Goal: Task Accomplishment & Management: Manage account settings

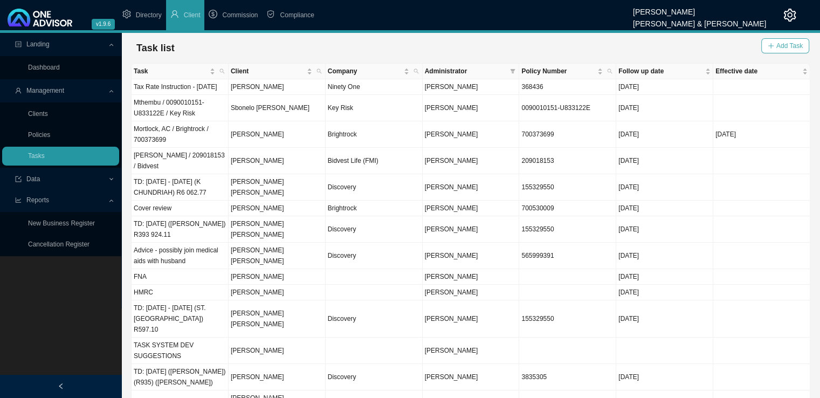
click at [785, 48] on span "Add Task" at bounding box center [790, 45] width 26 height 11
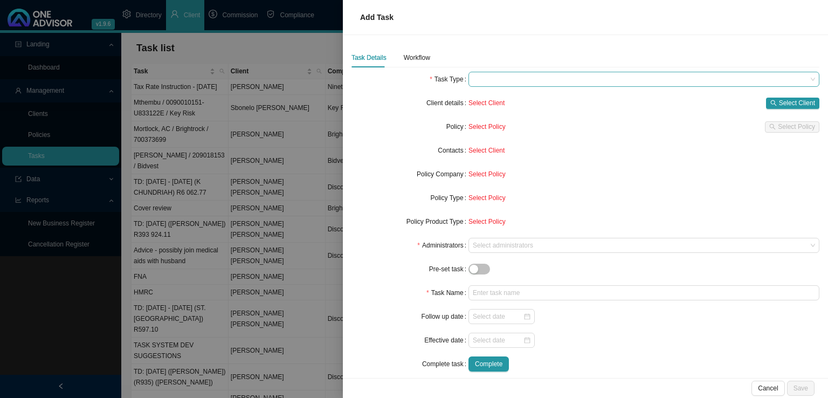
click at [510, 74] on span at bounding box center [644, 79] width 342 height 14
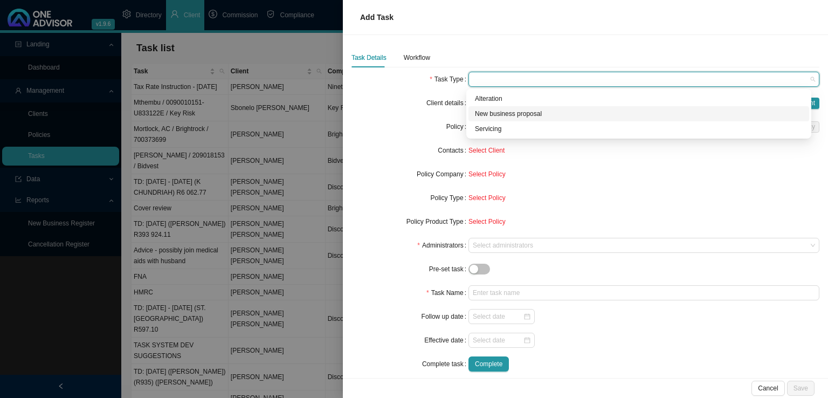
click at [518, 111] on div "New business proposal" at bounding box center [639, 113] width 328 height 11
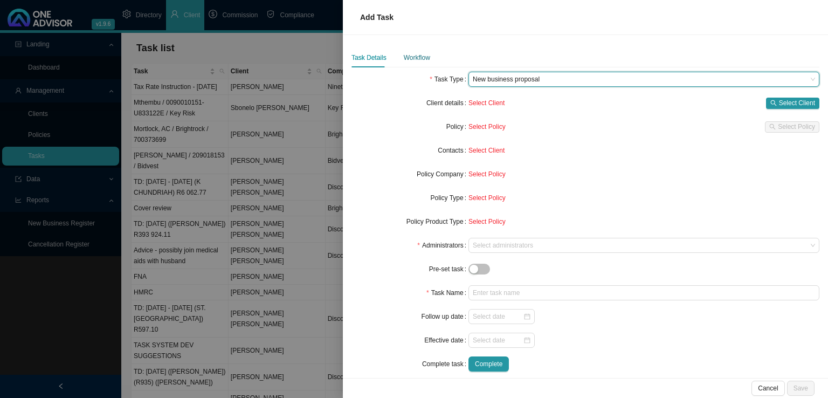
click at [414, 53] on div "Workflow" at bounding box center [417, 57] width 26 height 11
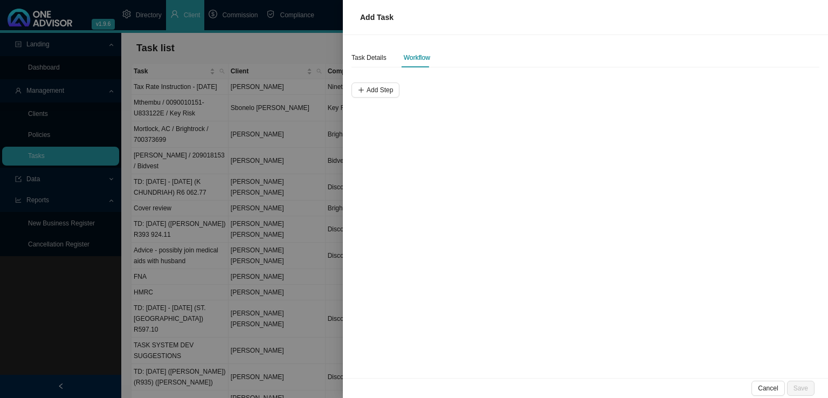
click at [375, 81] on div "Add Step" at bounding box center [586, 85] width 468 height 26
click at [377, 86] on span "Add Step" at bounding box center [380, 90] width 26 height 11
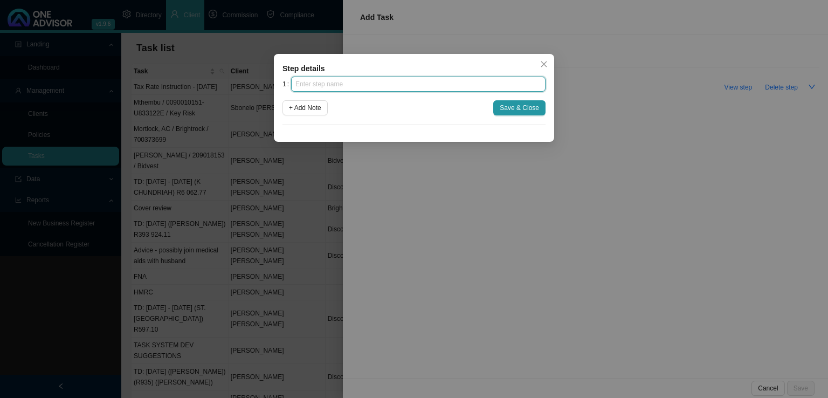
click at [321, 85] on input "text" at bounding box center [418, 84] width 255 height 15
type input "Advice"
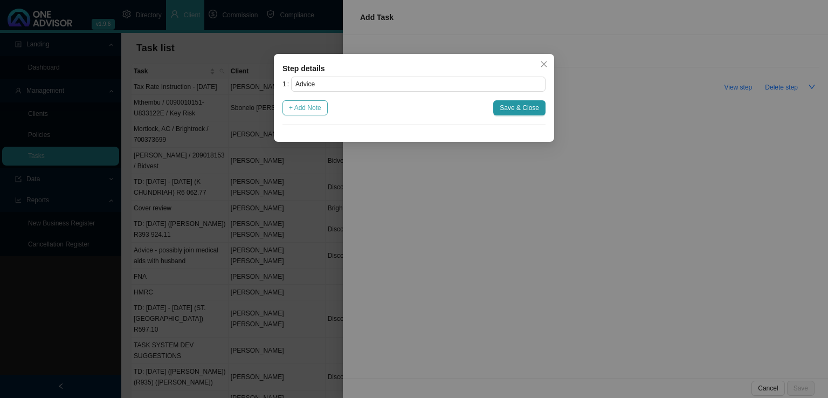
click at [302, 111] on span "+ Add Note" at bounding box center [305, 107] width 32 height 11
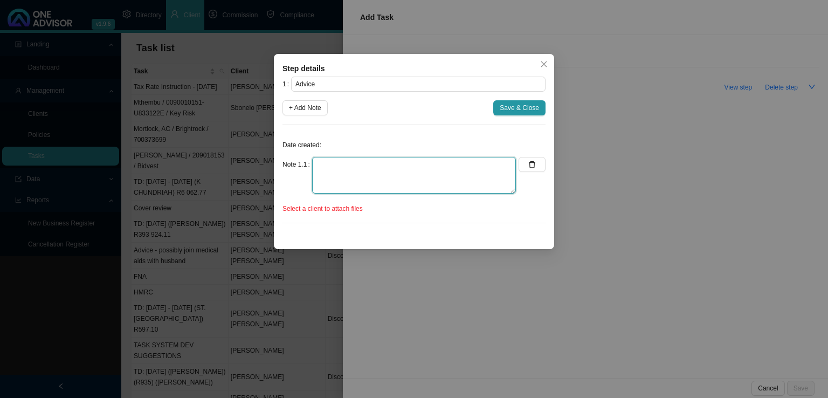
click at [325, 164] on textarea at bounding box center [414, 175] width 204 height 37
type textarea "[PERSON_NAME] is a dependent on his dads medical aid. He has got married about …"
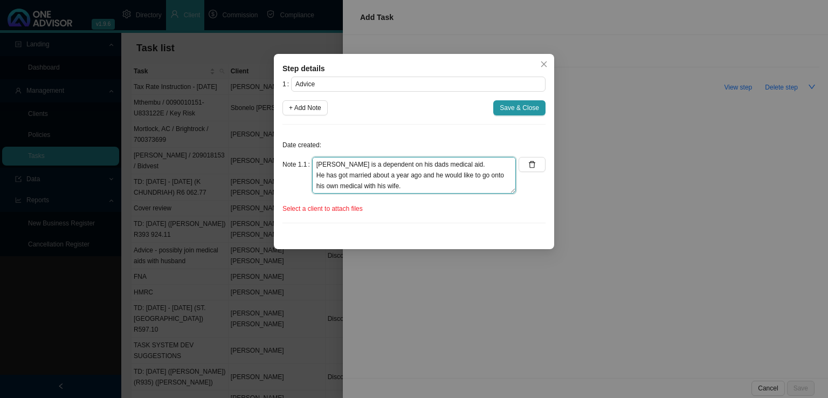
click at [387, 189] on textarea "[PERSON_NAME] is a dependent on his dads medical aid. He has got married about …" at bounding box center [414, 175] width 204 height 37
drag, startPoint x: 317, startPoint y: 161, endPoint x: 450, endPoint y: 193, distance: 137.1
click at [450, 193] on div "Note 1.1 [PERSON_NAME] is a dependent on his dads medical aid. He has got marri…" at bounding box center [399, 179] width 233 height 45
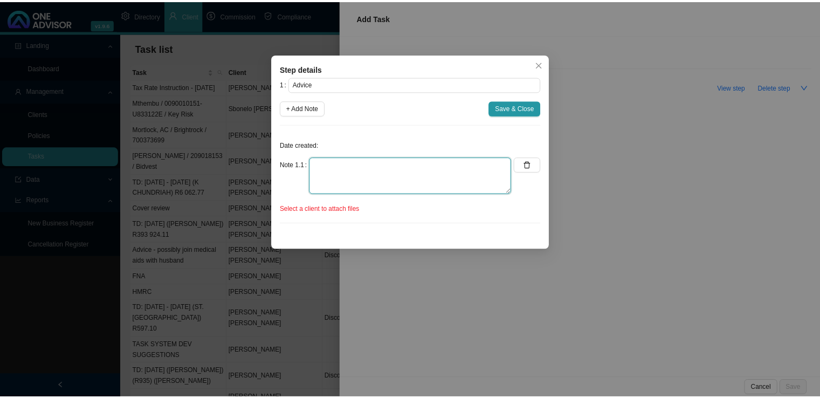
scroll to position [0, 0]
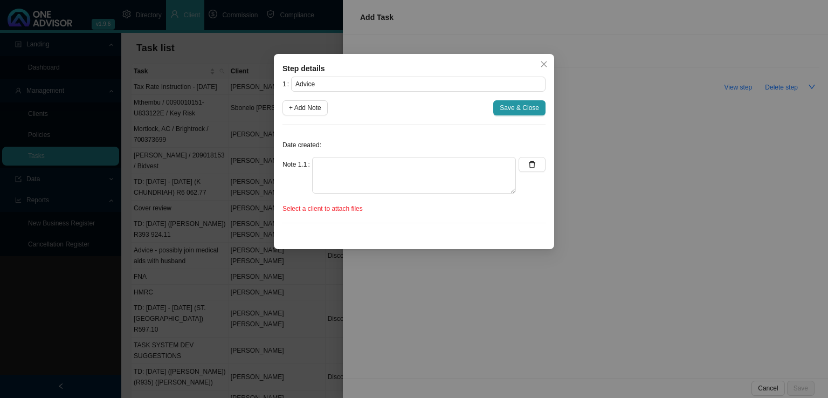
click at [393, 141] on p "Date created:" at bounding box center [414, 145] width 263 height 11
click at [546, 62] on icon "close" at bounding box center [544, 64] width 6 height 6
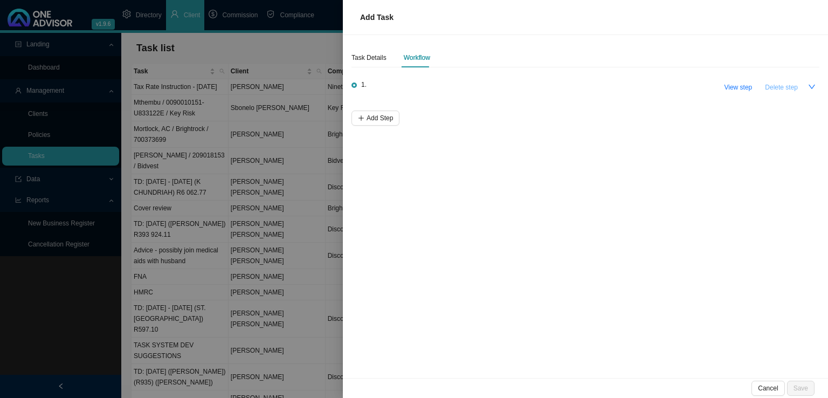
click at [781, 87] on span "Delete step" at bounding box center [781, 87] width 33 height 11
click at [365, 63] on div "Task Details" at bounding box center [369, 57] width 35 height 19
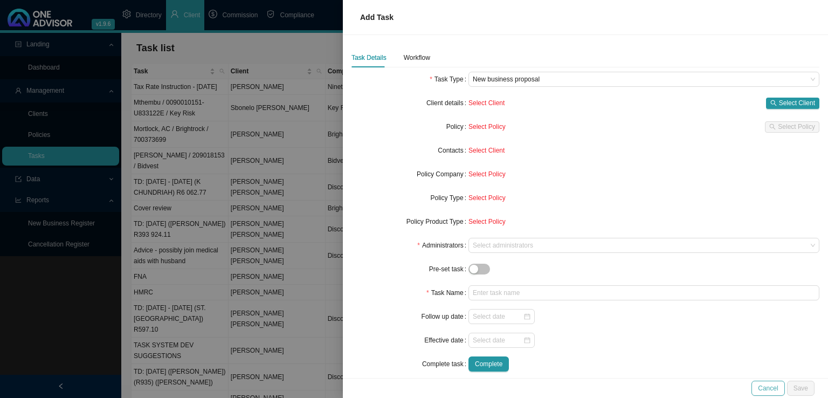
click at [775, 392] on span "Cancel" at bounding box center [768, 388] width 20 height 11
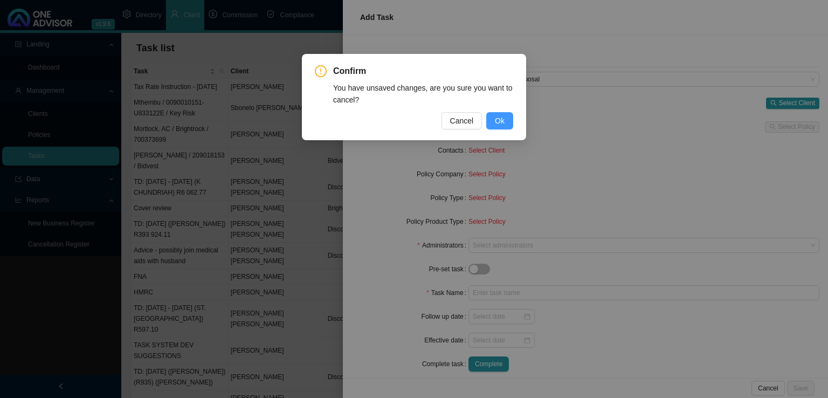
click at [510, 127] on button "Ok" at bounding box center [499, 120] width 27 height 17
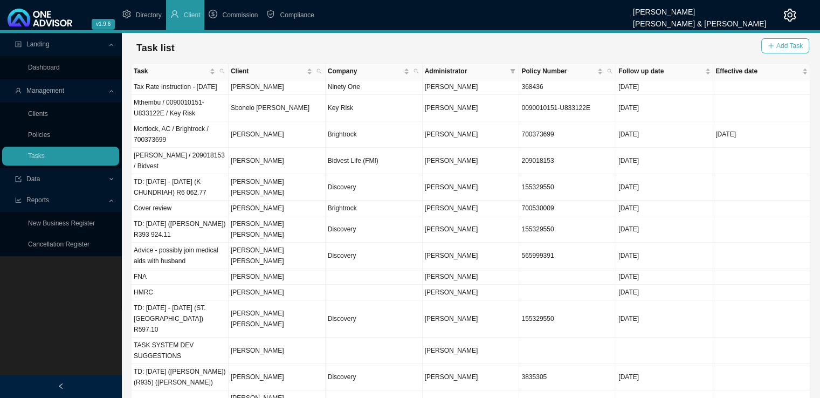
click at [794, 43] on span "Add Task" at bounding box center [790, 45] width 26 height 11
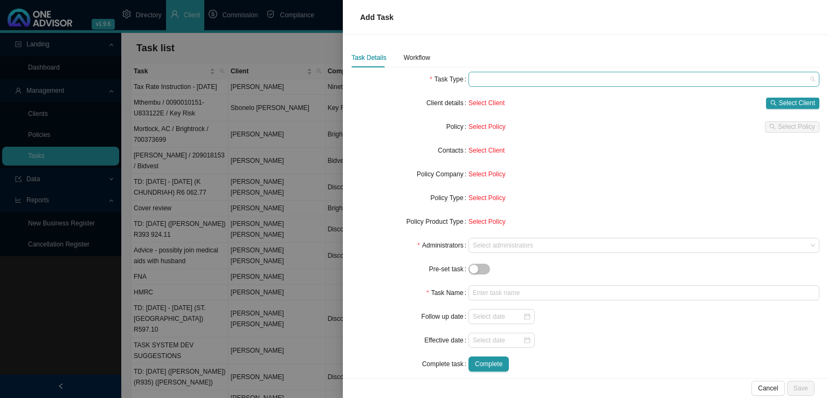
click at [526, 84] on span at bounding box center [644, 79] width 342 height 14
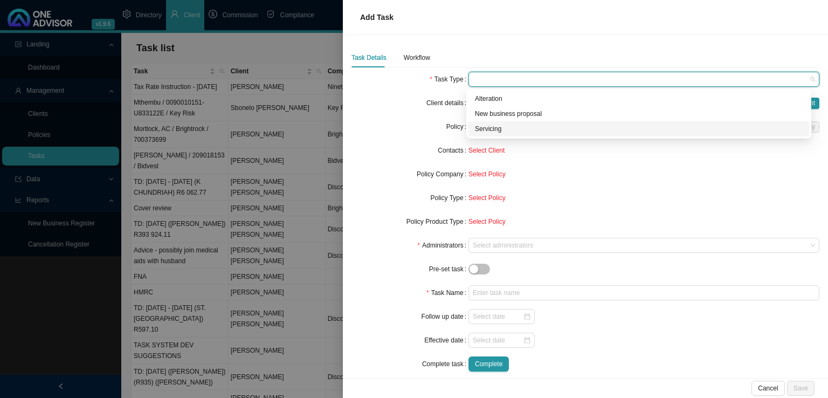
click at [503, 129] on div "Servicing" at bounding box center [639, 128] width 328 height 11
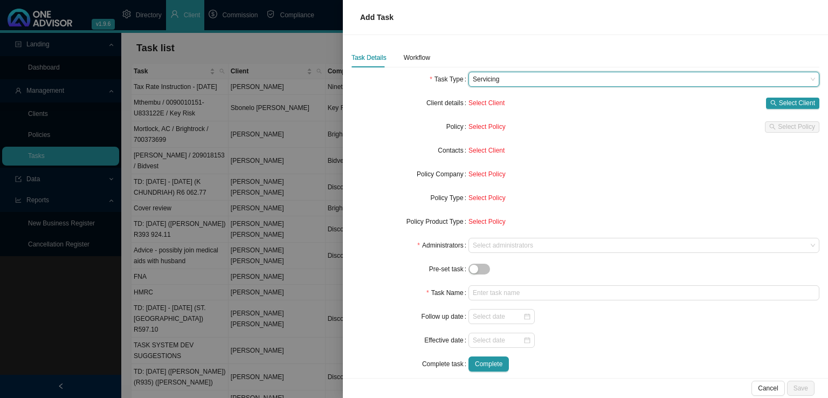
click at [787, 97] on div "Select Client Select Client" at bounding box center [644, 102] width 351 height 15
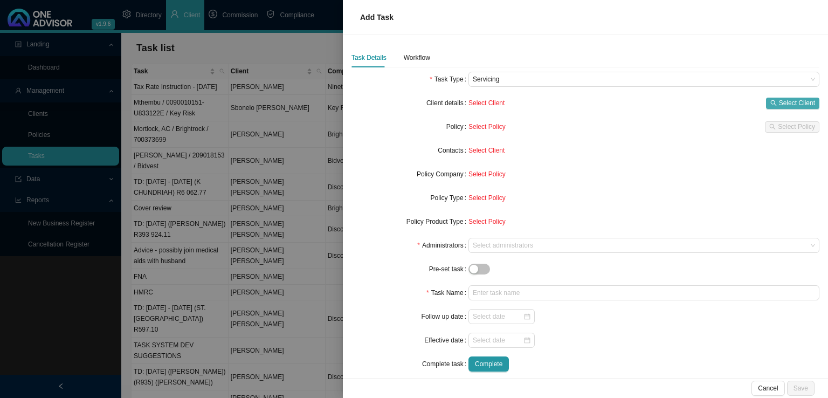
click at [781, 106] on span "Select Client" at bounding box center [797, 103] width 36 height 11
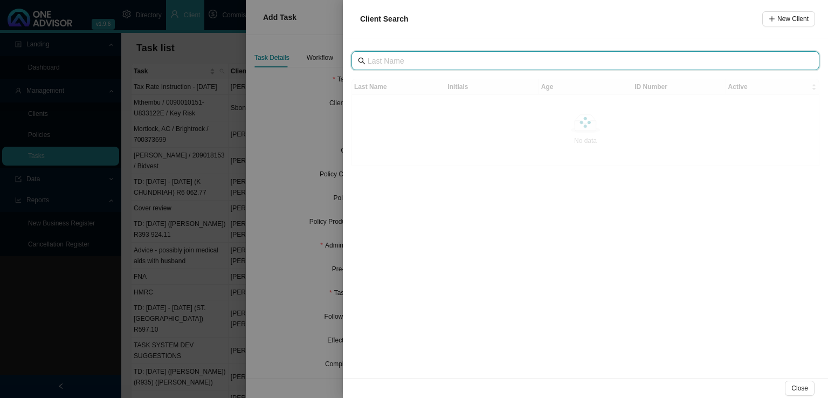
click at [386, 64] on input "text" at bounding box center [587, 61] width 438 height 12
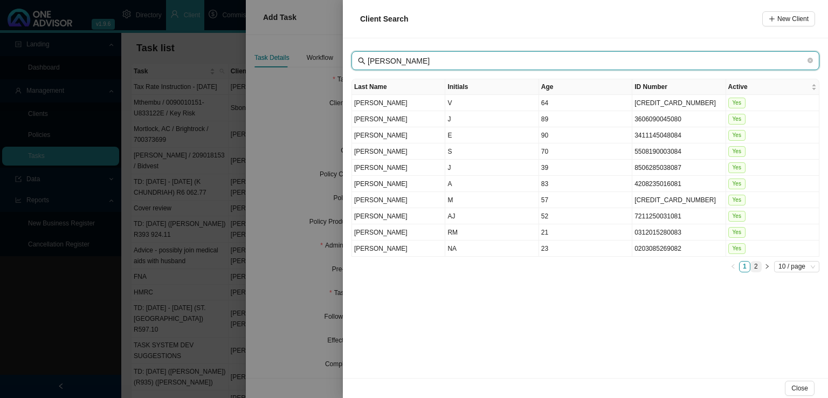
type input "[PERSON_NAME]"
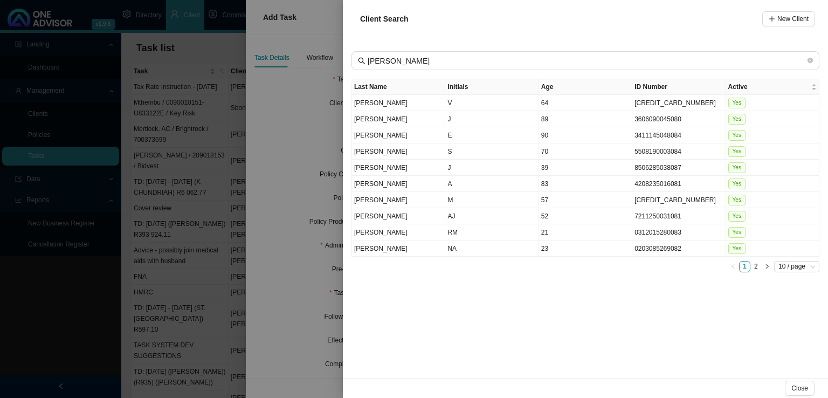
click at [754, 262] on link "2" at bounding box center [756, 267] width 10 height 10
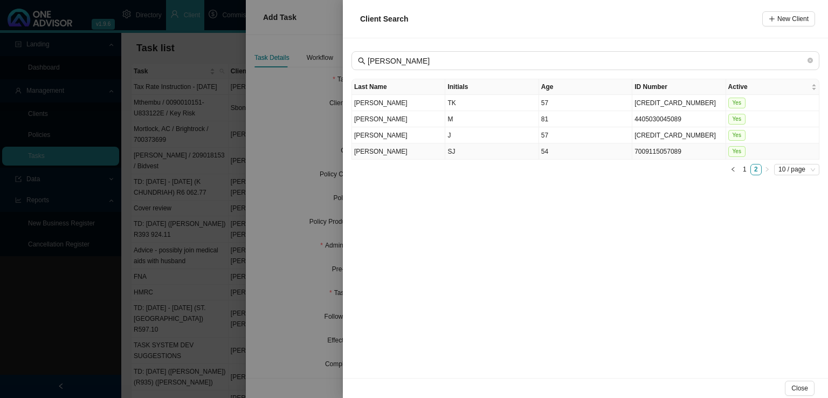
click at [456, 149] on td "SJ" at bounding box center [491, 151] width 93 height 16
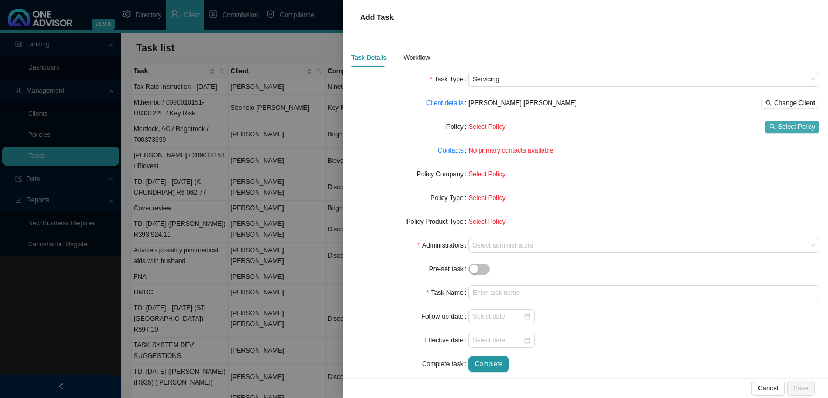
click at [785, 128] on span "Select Policy" at bounding box center [796, 126] width 37 height 11
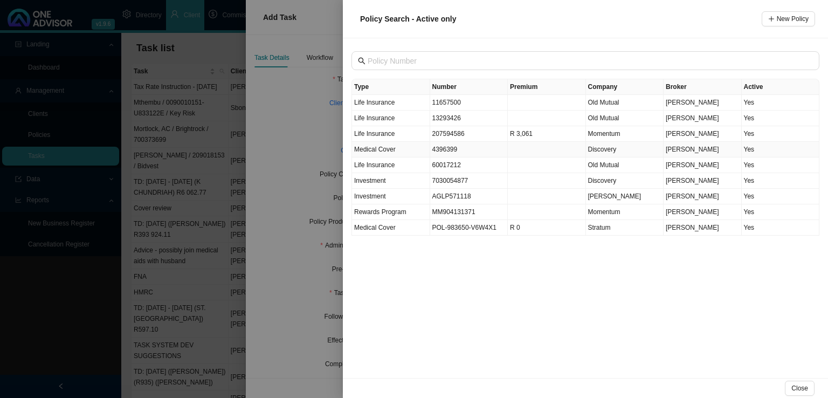
click at [396, 152] on td "Medical Cover" at bounding box center [391, 150] width 78 height 16
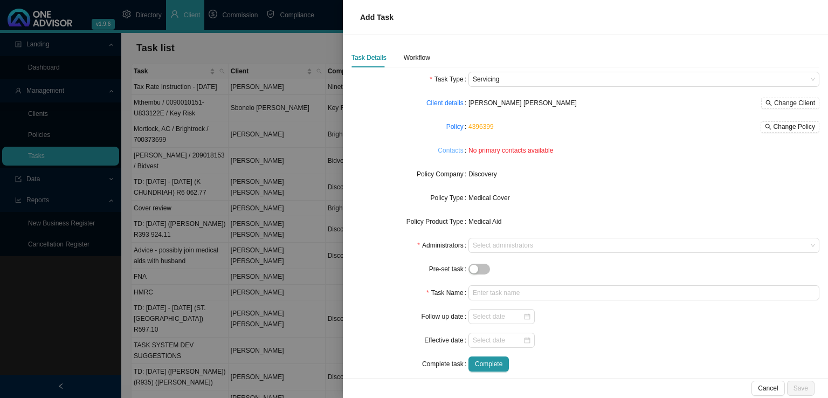
click at [443, 153] on link "Contacts" at bounding box center [450, 150] width 25 height 11
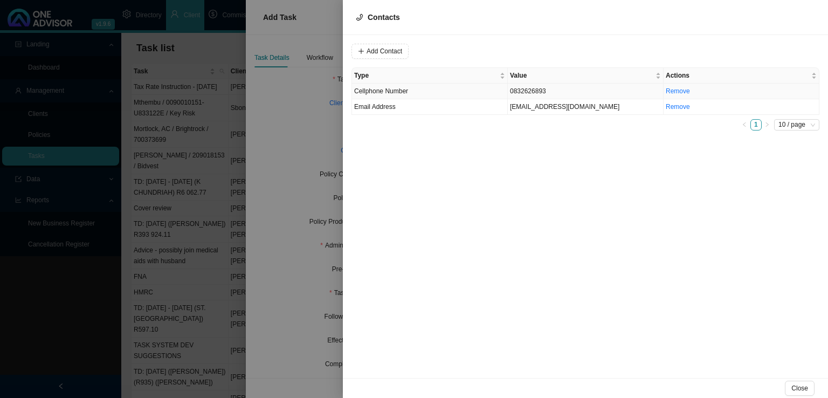
click at [414, 90] on td "Cellphone Number" at bounding box center [430, 92] width 156 height 16
click at [513, 52] on span "Cellphone Number" at bounding box center [526, 51] width 72 height 14
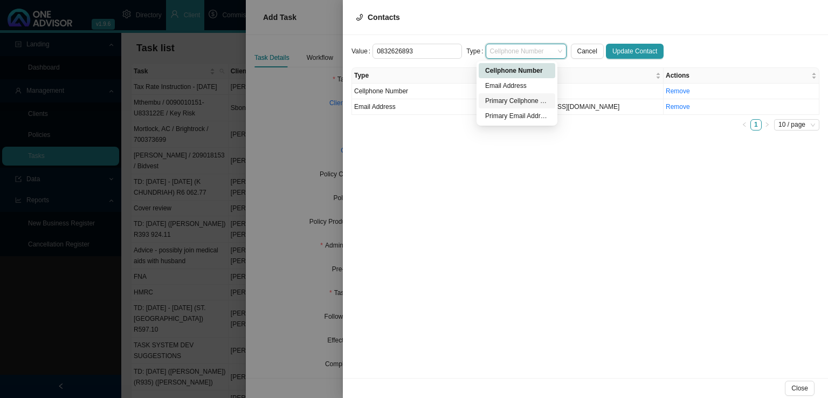
click at [512, 100] on div "Primary Cellphone Number" at bounding box center [517, 100] width 64 height 11
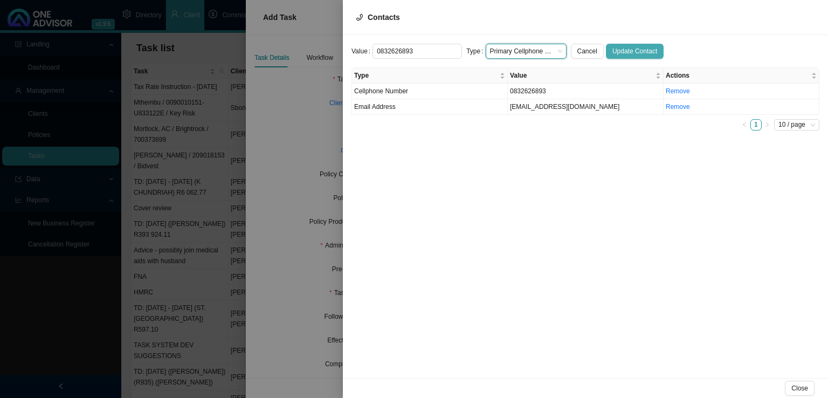
click at [624, 54] on span "Update Contact" at bounding box center [635, 51] width 45 height 11
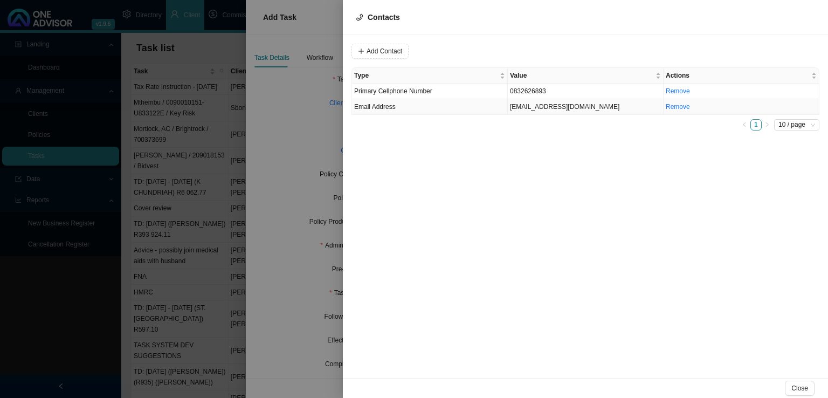
click at [414, 109] on td "Email Address" at bounding box center [430, 107] width 156 height 16
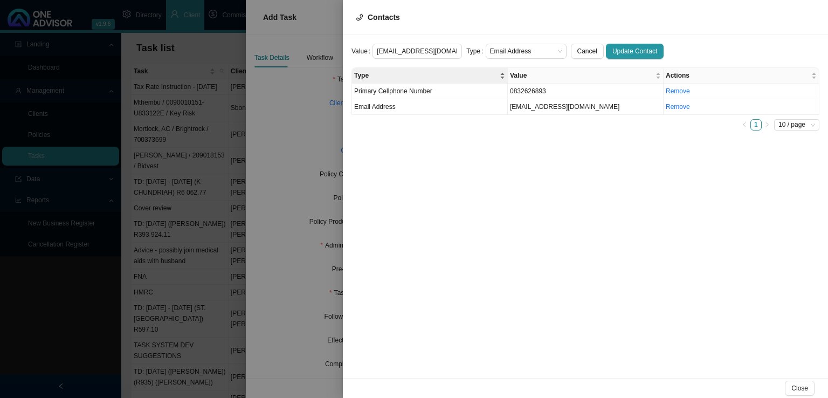
scroll to position [0, 6]
click at [516, 49] on span "Email Address" at bounding box center [526, 51] width 72 height 14
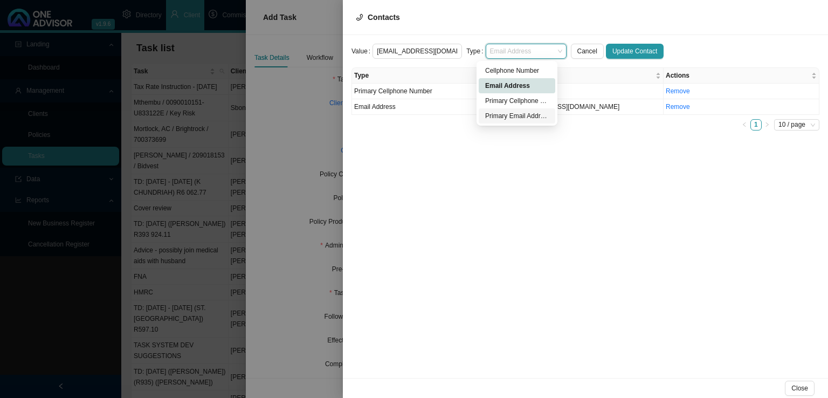
click at [503, 110] on div "Primary Email Address" at bounding box center [517, 115] width 77 height 15
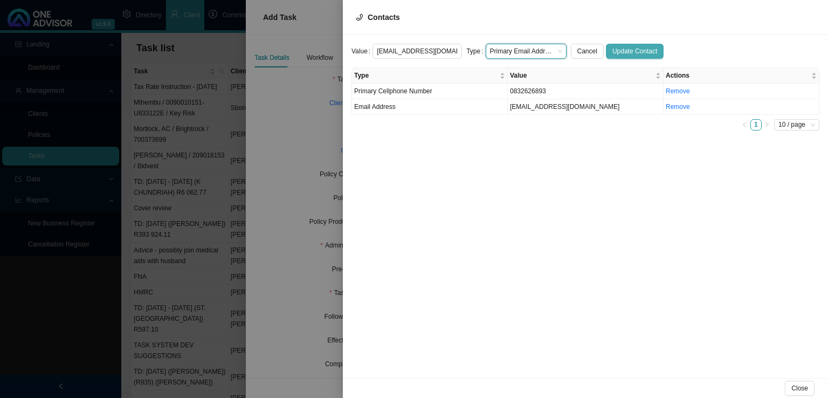
click at [619, 55] on span "Update Contact" at bounding box center [635, 51] width 45 height 11
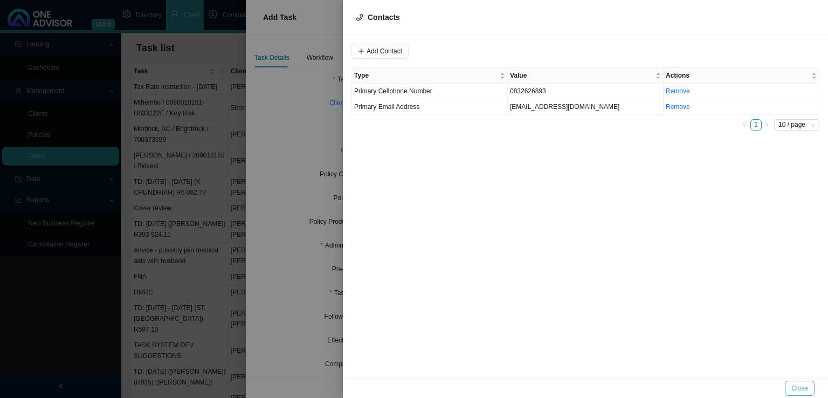
click at [807, 386] on span "Close" at bounding box center [800, 388] width 17 height 11
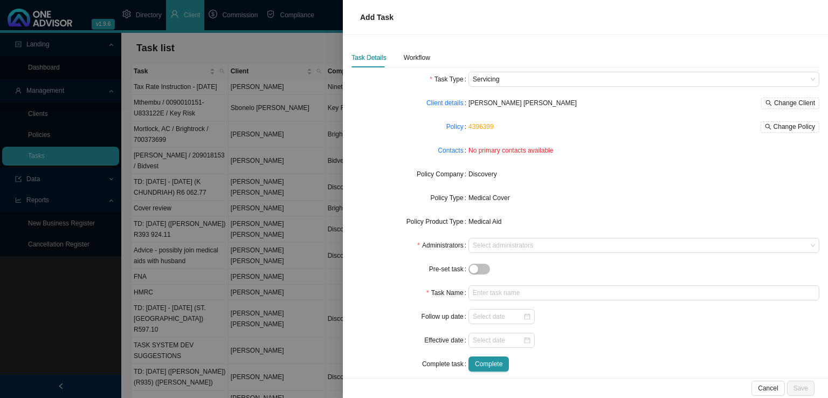
click at [490, 236] on form "Task Type Servicing Client details [PERSON_NAME] [PERSON_NAME] Change Client Po…" at bounding box center [586, 222] width 468 height 300
click at [500, 246] on div at bounding box center [639, 246] width 336 height 8
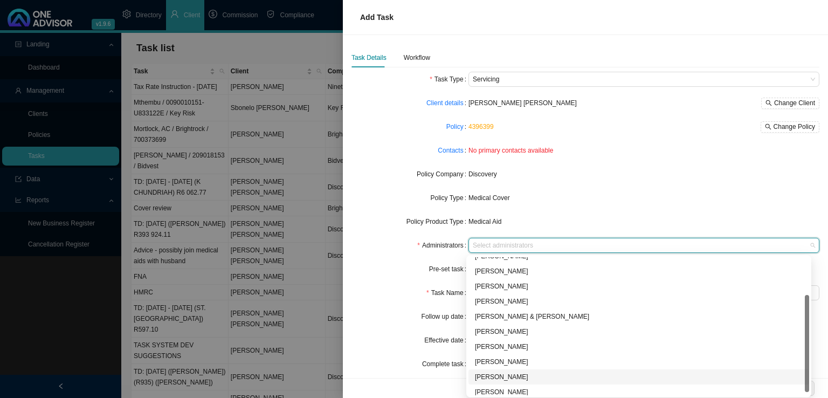
scroll to position [58, 0]
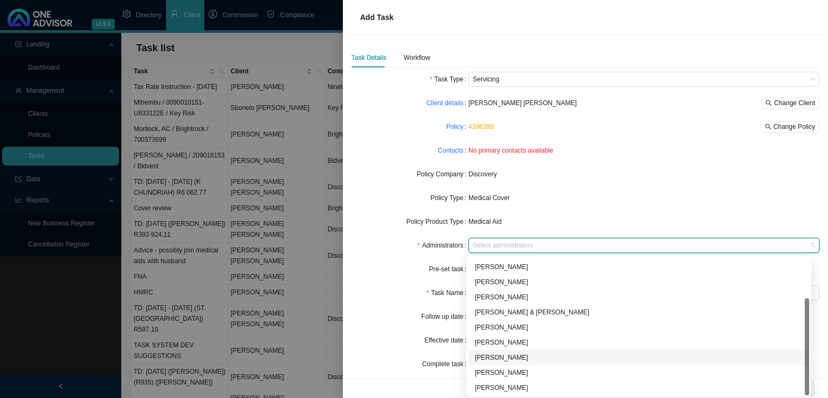
click at [516, 352] on div "[PERSON_NAME]" at bounding box center [639, 357] width 341 height 15
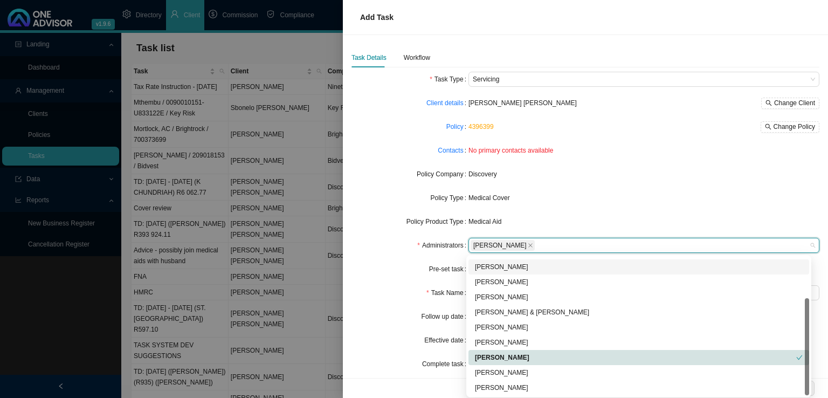
click at [422, 277] on form "Task Type Servicing Client details [PERSON_NAME] [PERSON_NAME] Change Client Po…" at bounding box center [586, 222] width 468 height 300
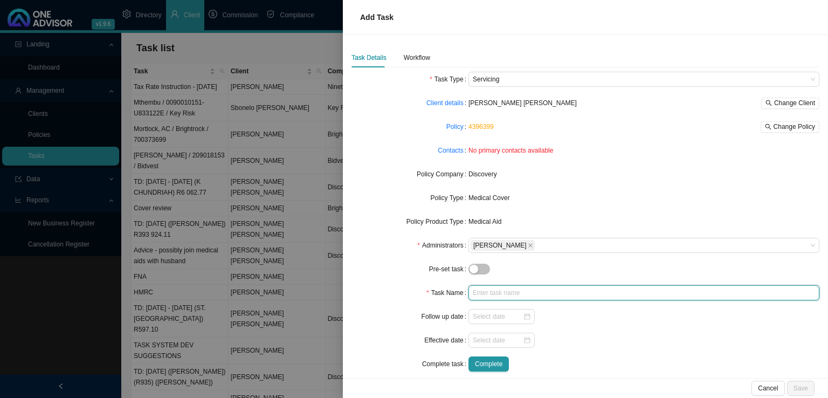
click at [494, 297] on input "text" at bounding box center [644, 292] width 351 height 15
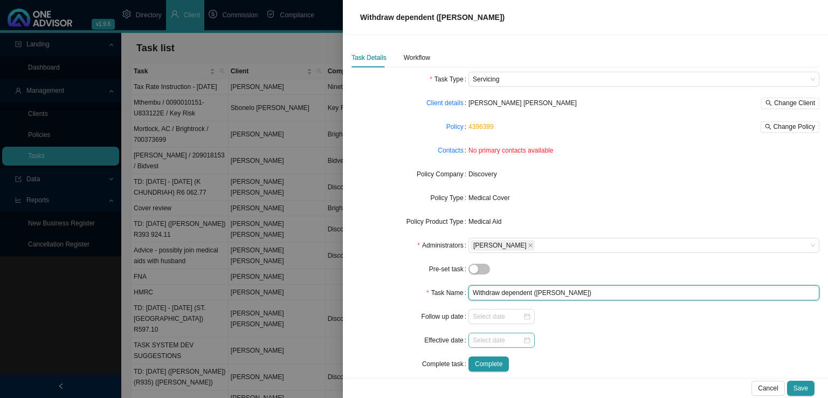
type input "Withdraw dependent ([PERSON_NAME])"
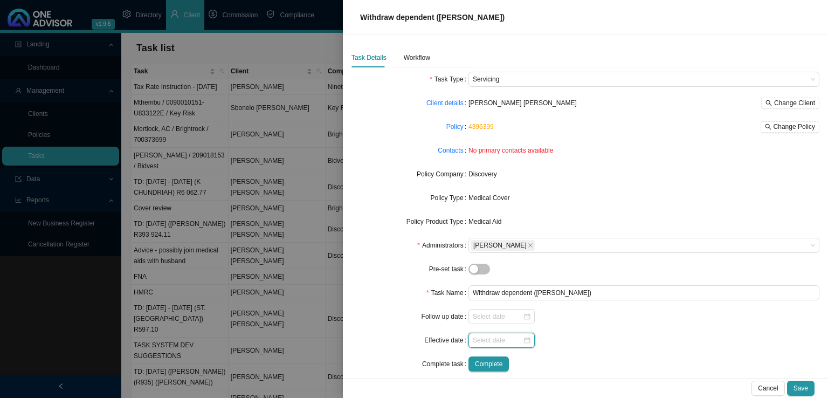
click at [487, 345] on input at bounding box center [498, 340] width 50 height 11
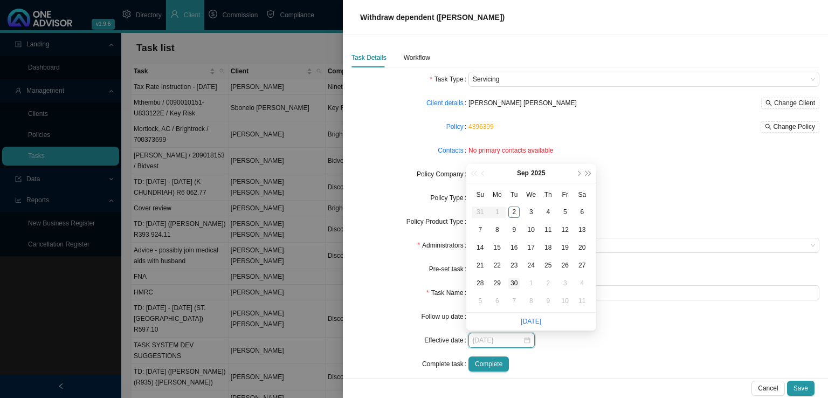
type input "[DATE]"
click at [516, 283] on div "30" at bounding box center [514, 283] width 11 height 11
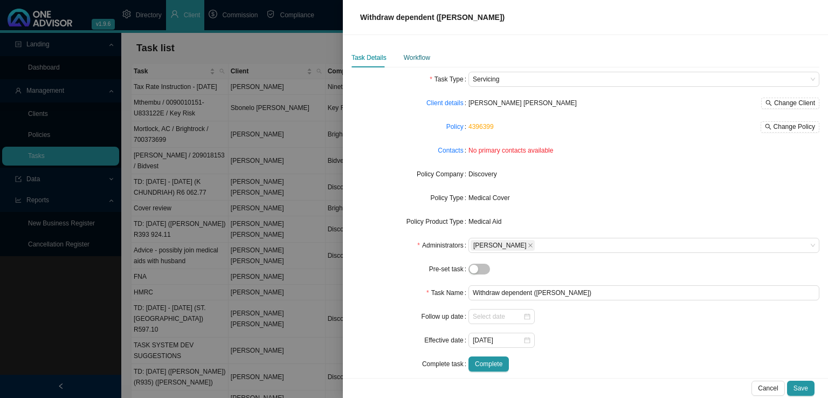
click at [428, 58] on div "Workflow" at bounding box center [417, 57] width 26 height 11
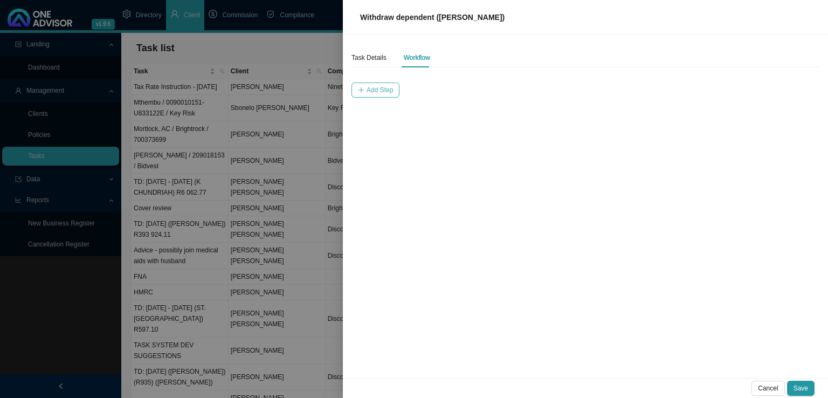
click at [381, 87] on span "Add Step" at bounding box center [380, 90] width 26 height 11
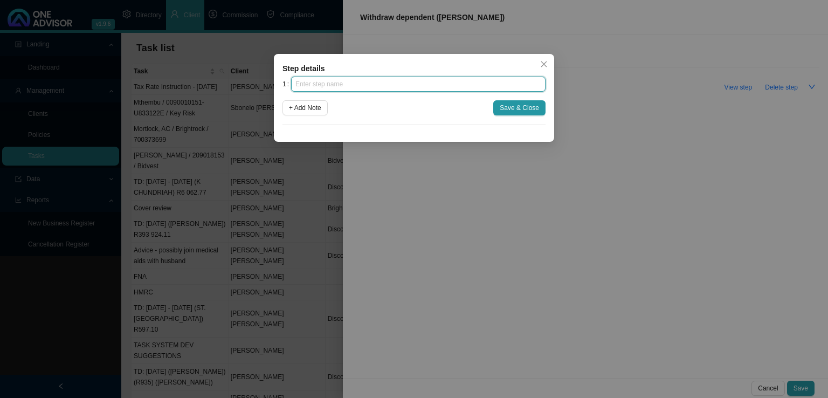
click at [363, 82] on input "text" at bounding box center [418, 84] width 255 height 15
type input "Instruction"
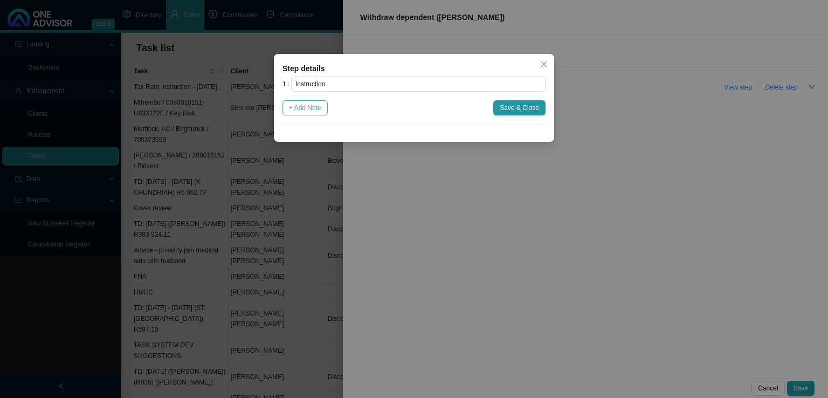
click at [302, 103] on span "+ Add Note" at bounding box center [305, 107] width 32 height 11
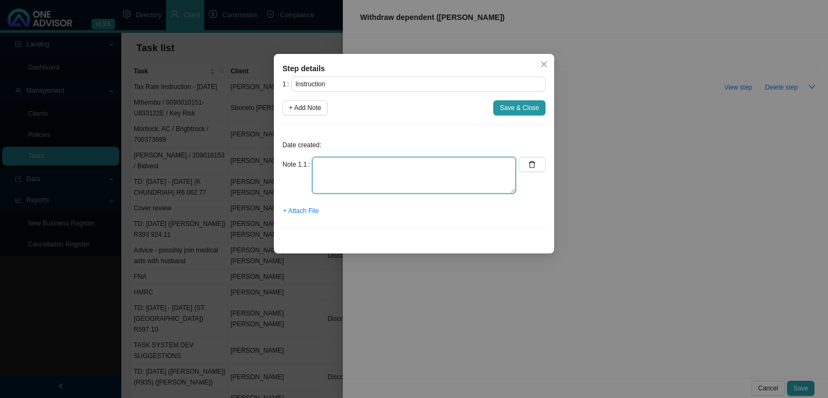
click at [325, 160] on textarea at bounding box center [414, 175] width 204 height 37
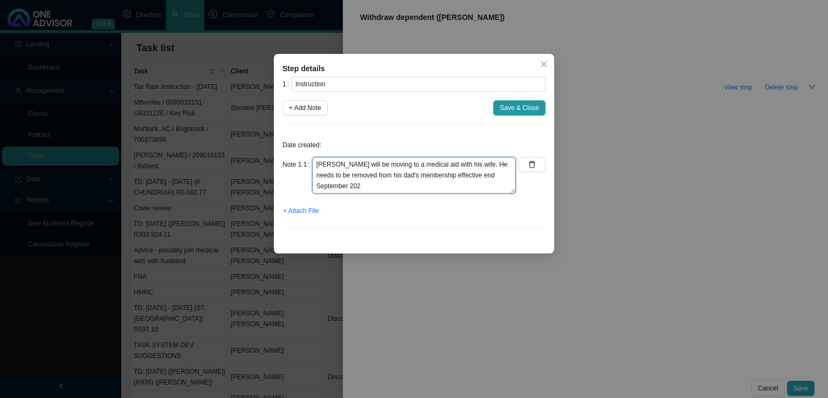
type textarea "[PERSON_NAME] will be moving to a medical aid with his wife. He needs to be rem…"
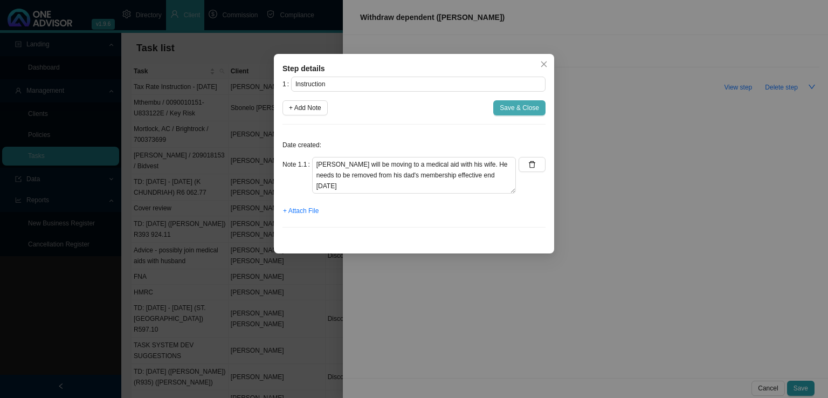
click at [525, 104] on span "Save & Close" at bounding box center [519, 107] width 39 height 11
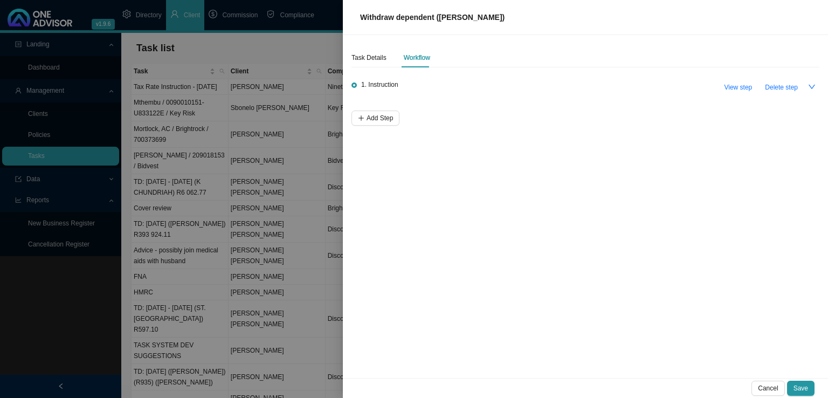
click at [384, 127] on div "Task Details Workflow 1. Instruction View step Delete step Add Step" at bounding box center [585, 206] width 485 height 343
click at [382, 119] on span "Add Step" at bounding box center [380, 118] width 26 height 11
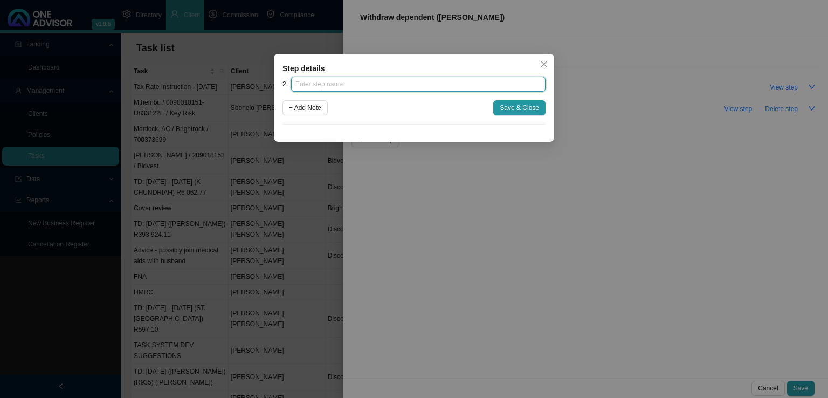
click at [344, 84] on input "text" at bounding box center [418, 84] width 255 height 15
type input "Submission"
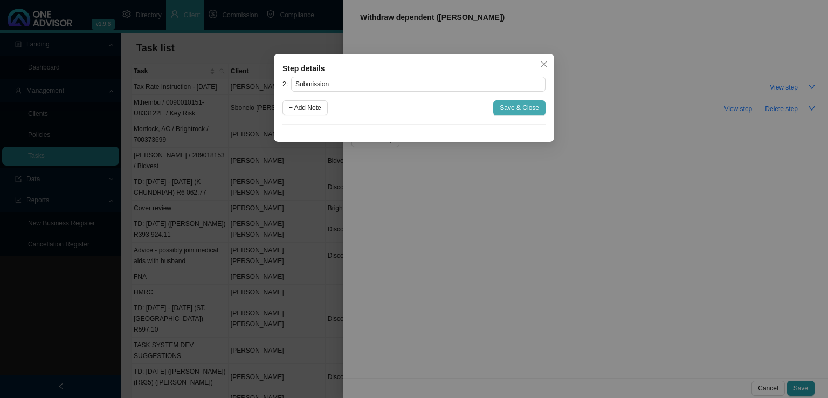
click at [516, 106] on span "Save & Close" at bounding box center [519, 107] width 39 height 11
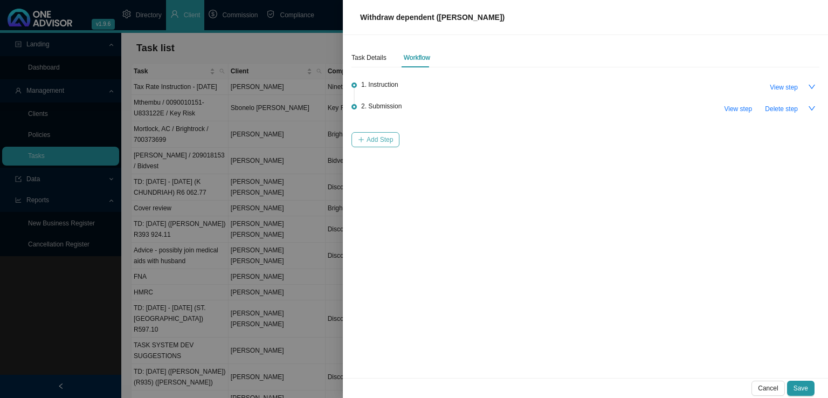
click at [378, 133] on button "Add Step" at bounding box center [376, 139] width 48 height 15
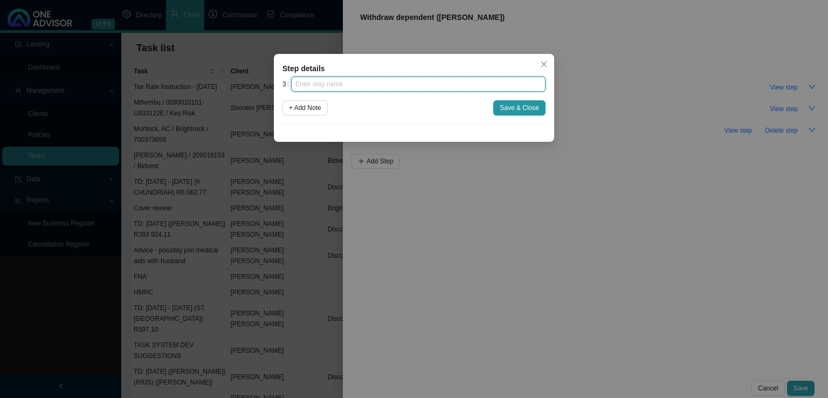
click at [337, 83] on input "text" at bounding box center [418, 84] width 255 height 15
type input "Confirmation of works done"
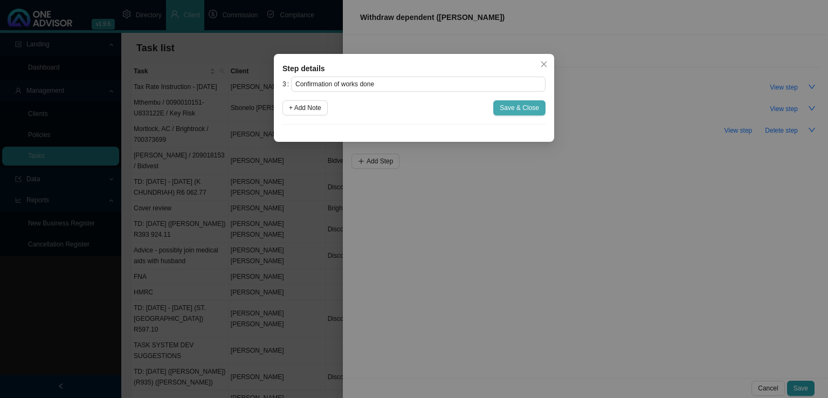
click at [519, 108] on span "Save & Close" at bounding box center [519, 107] width 39 height 11
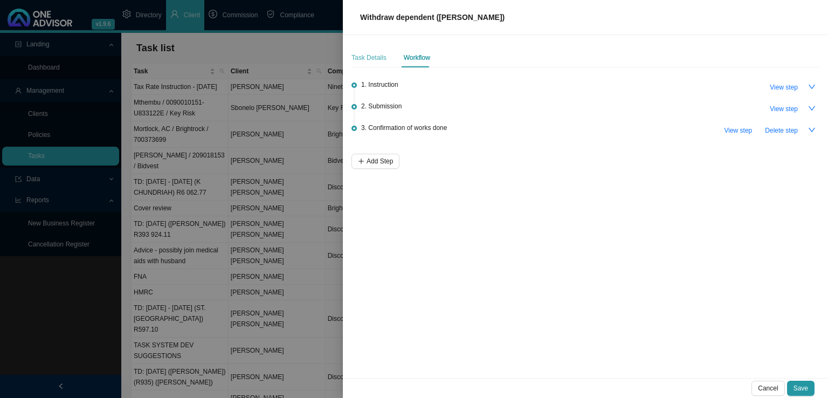
click at [360, 63] on div "Task Details" at bounding box center [369, 57] width 35 height 19
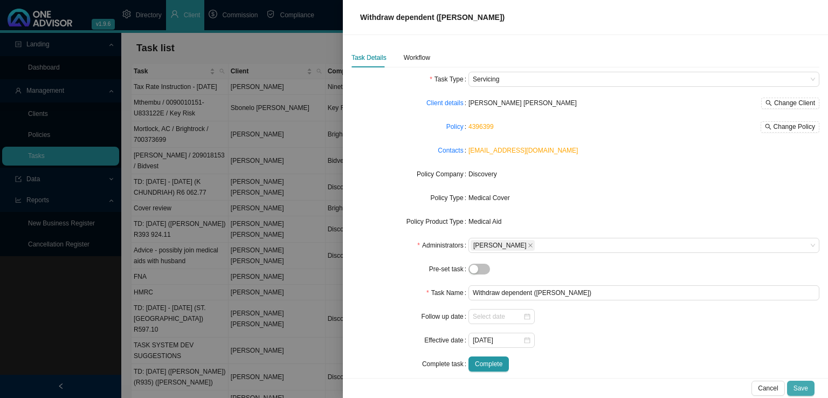
click at [807, 387] on span "Save" at bounding box center [801, 388] width 15 height 11
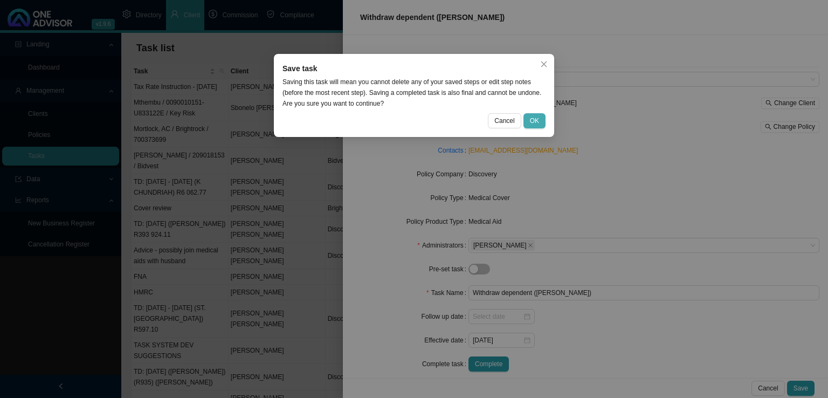
click at [537, 127] on button "OK" at bounding box center [535, 120] width 22 height 15
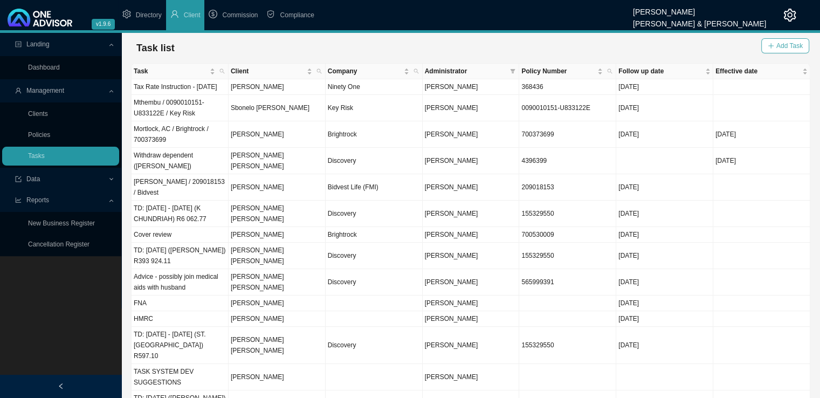
click at [792, 44] on span "Add Task" at bounding box center [790, 45] width 26 height 11
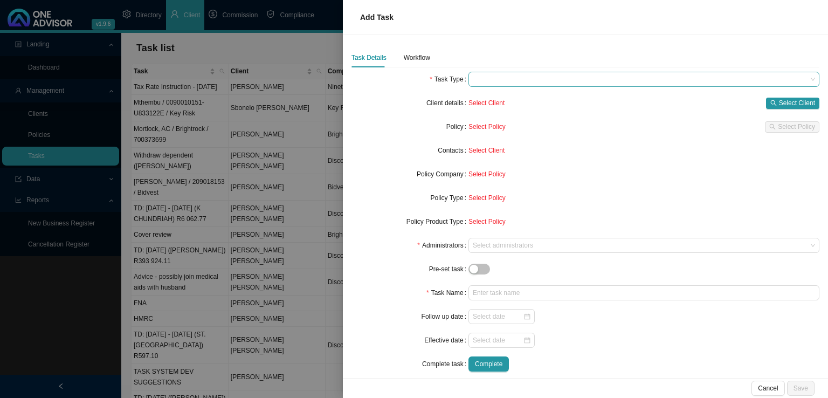
click at [528, 75] on span at bounding box center [644, 79] width 342 height 14
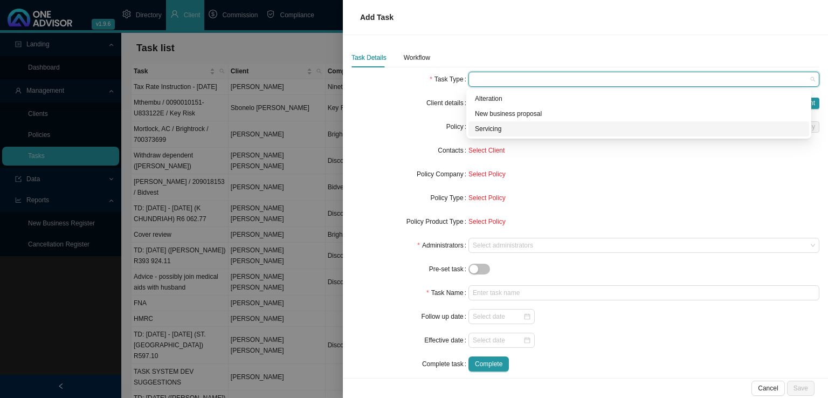
click at [504, 126] on div "Servicing" at bounding box center [639, 128] width 328 height 11
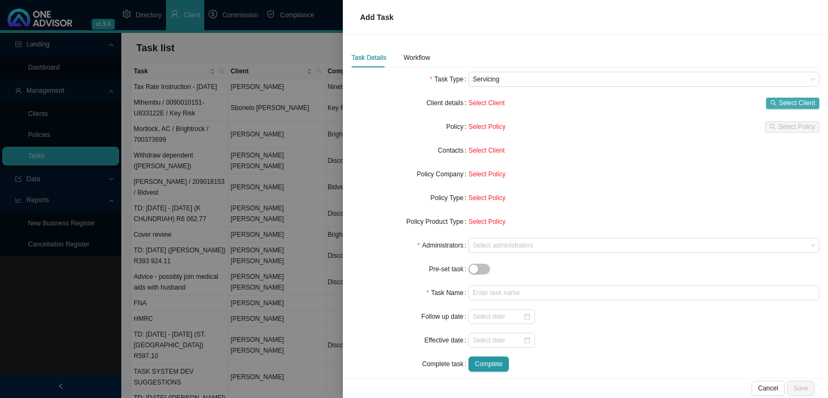
click at [803, 99] on span "Select Client" at bounding box center [797, 103] width 36 height 11
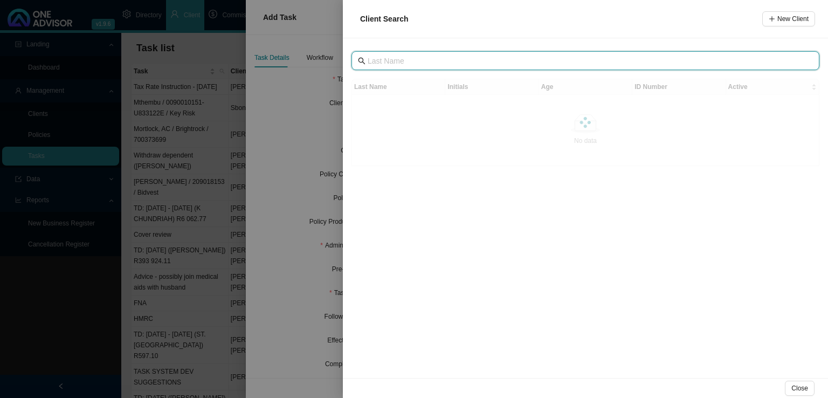
click at [449, 64] on input "text" at bounding box center [587, 61] width 438 height 12
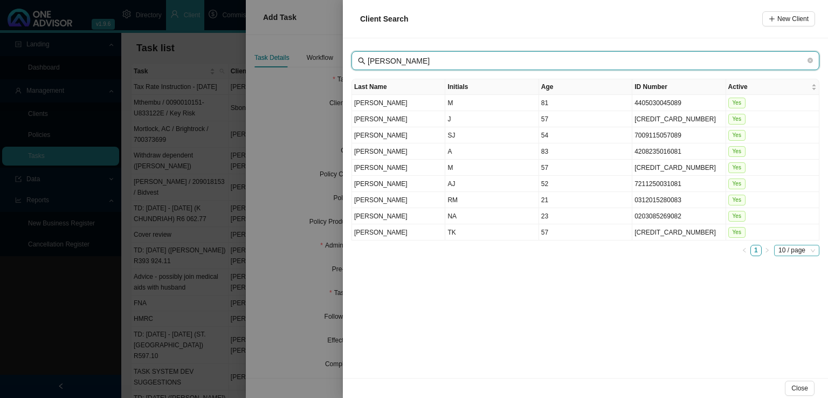
click at [795, 250] on span "10 / page" at bounding box center [797, 250] width 37 height 10
type input "[PERSON_NAME]"
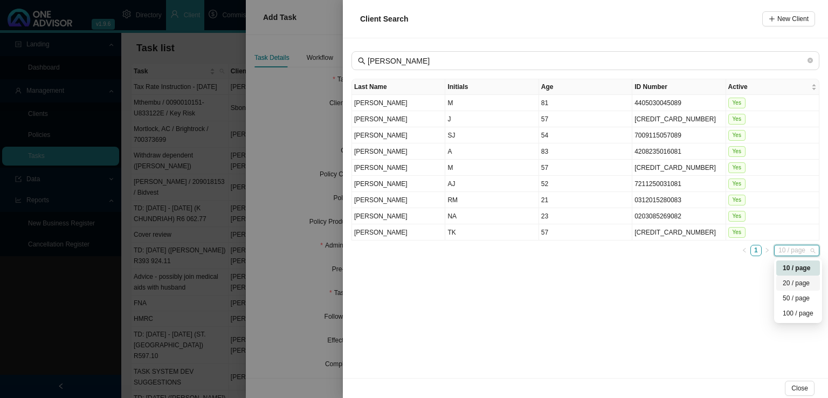
click at [794, 276] on div "20 / page" at bounding box center [799, 283] width 44 height 15
click at [415, 136] on td "[PERSON_NAME]" at bounding box center [398, 135] width 93 height 16
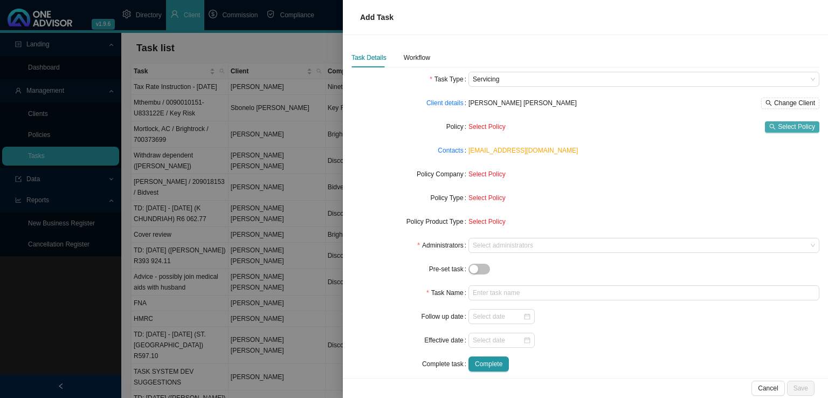
click at [789, 124] on span "Select Policy" at bounding box center [796, 126] width 37 height 11
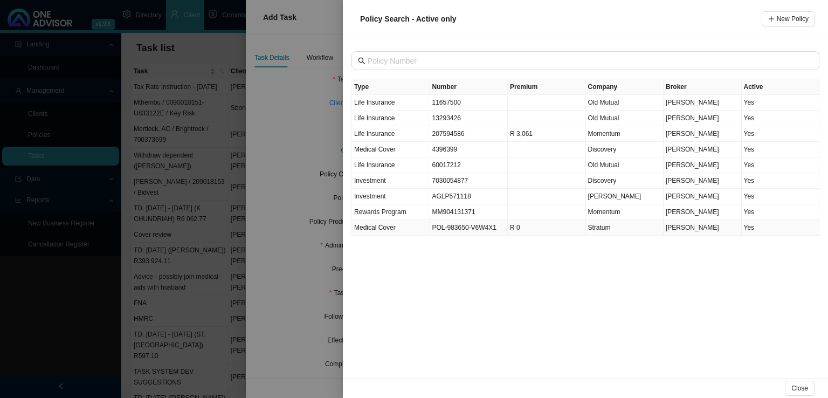
click at [489, 230] on td "POL-983650-V6W4X1" at bounding box center [469, 228] width 78 height 16
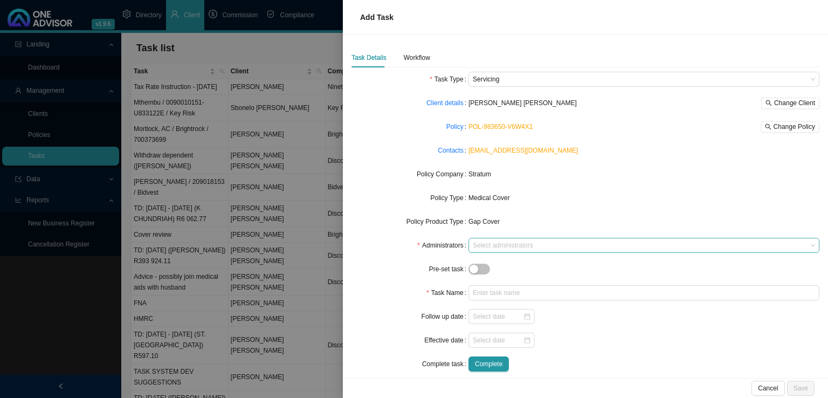
click at [485, 245] on div at bounding box center [639, 246] width 336 height 8
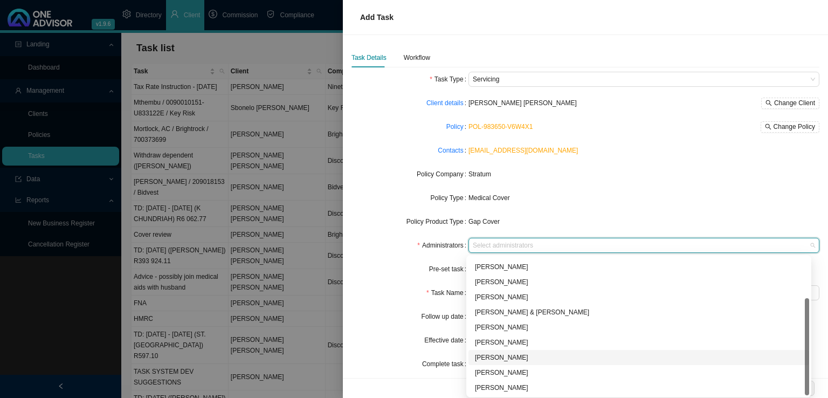
click at [515, 359] on div "[PERSON_NAME]" at bounding box center [639, 357] width 328 height 11
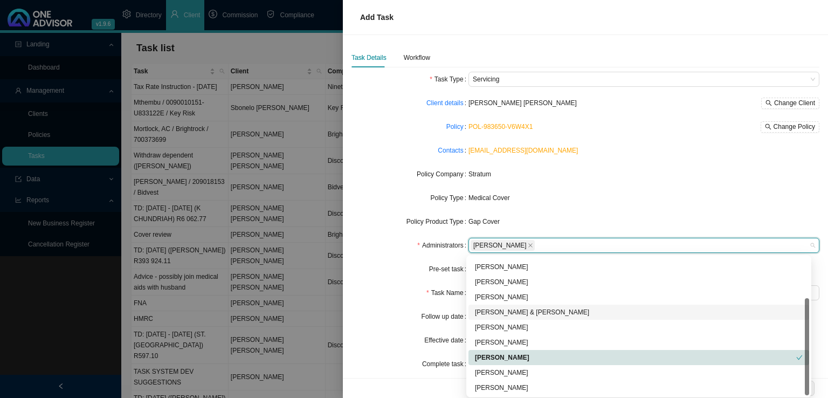
click at [377, 251] on div "Administrators" at bounding box center [410, 245] width 117 height 15
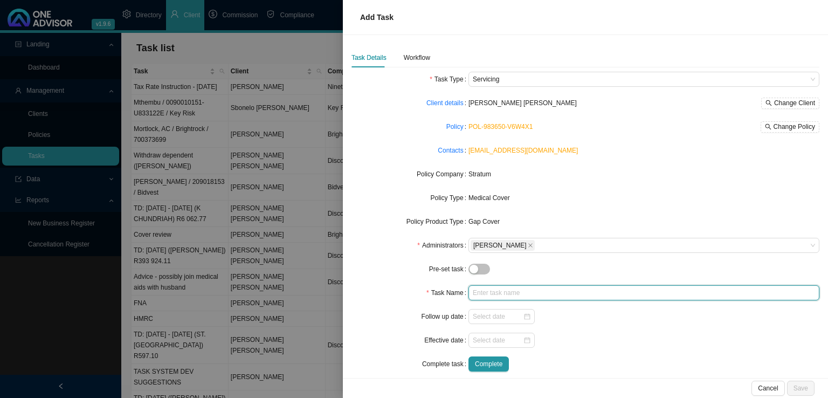
click at [496, 291] on input "text" at bounding box center [644, 292] width 351 height 15
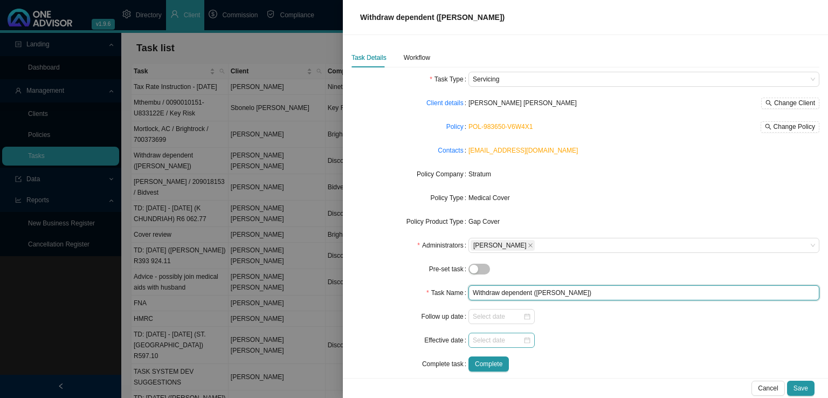
click at [470, 339] on div at bounding box center [502, 340] width 66 height 15
type input "Withdraw dependent ([PERSON_NAME])"
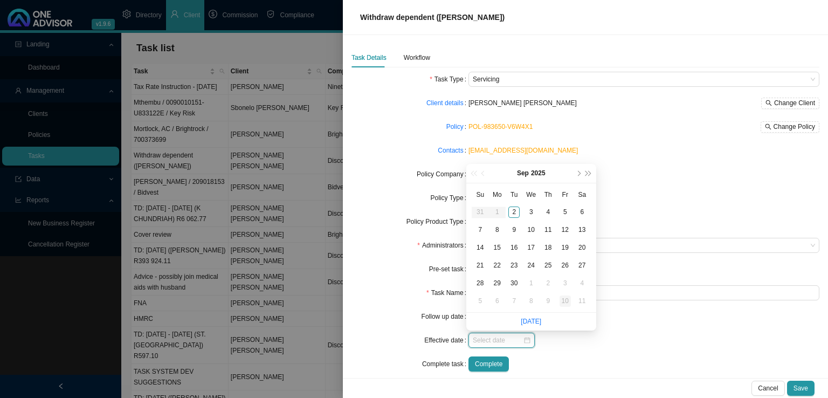
type input "[DATE]"
click at [517, 285] on div "30" at bounding box center [514, 283] width 11 height 11
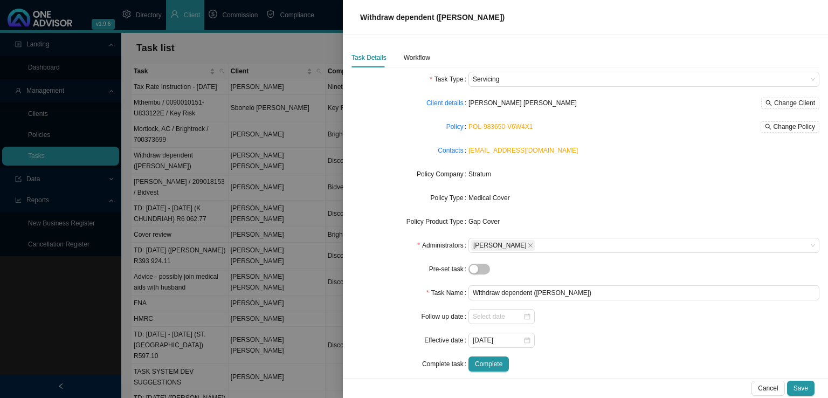
click at [628, 360] on div "Complete" at bounding box center [644, 363] width 351 height 15
click at [431, 51] on div "Task Details Workflow" at bounding box center [586, 57] width 468 height 19
click at [417, 57] on div "Workflow" at bounding box center [417, 57] width 26 height 11
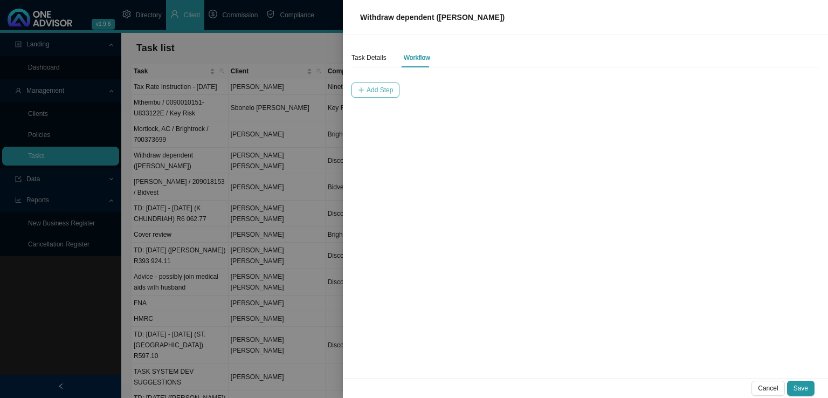
click at [362, 91] on icon "plus" at bounding box center [361, 90] width 6 height 6
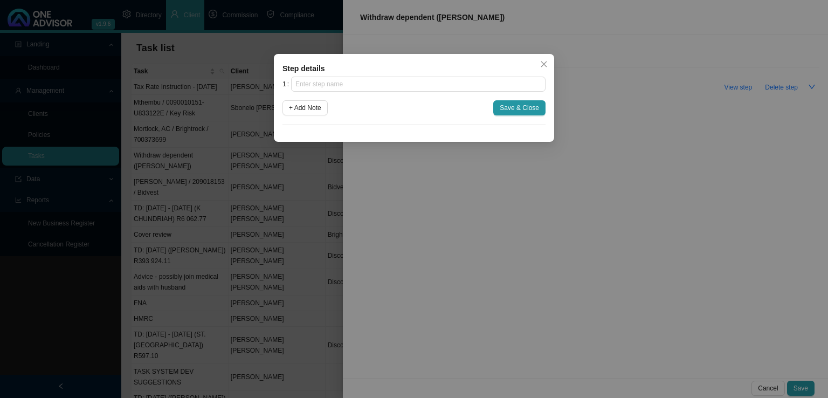
click at [334, 72] on div "Step details" at bounding box center [414, 69] width 263 height 12
click at [322, 87] on input "text" at bounding box center [418, 84] width 255 height 15
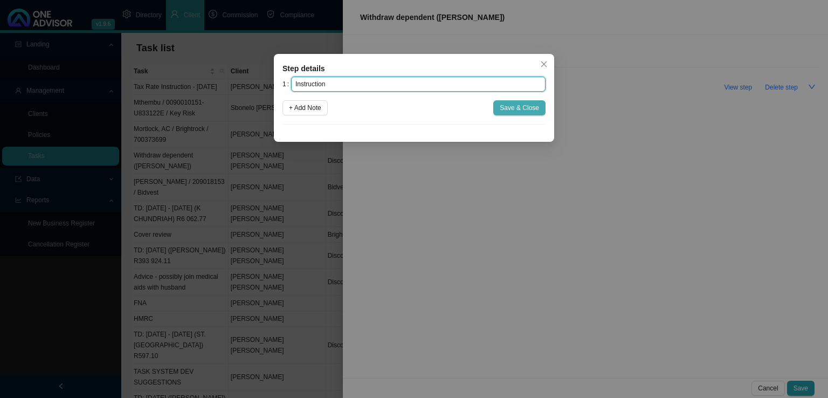
type input "Instruction"
click at [512, 106] on span "Save & Close" at bounding box center [519, 107] width 39 height 11
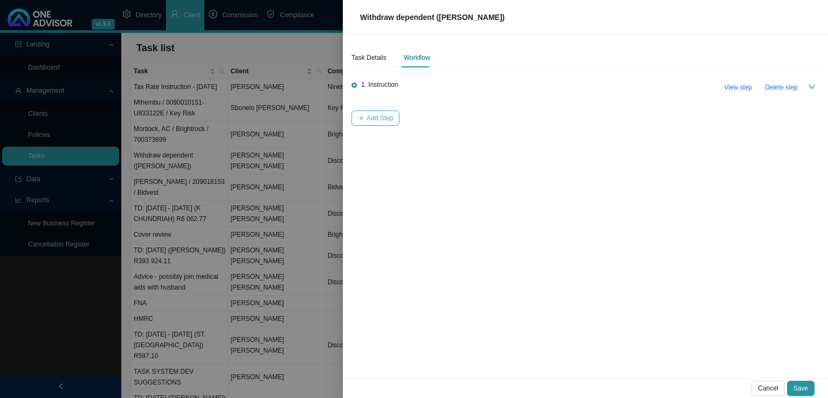
click at [381, 116] on span "Add Step" at bounding box center [380, 118] width 26 height 11
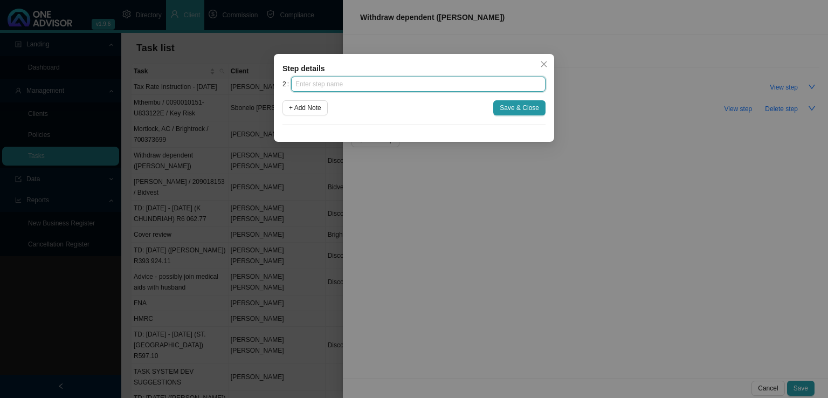
click at [354, 91] on input "text" at bounding box center [418, 84] width 255 height 15
type input "Paperwork"
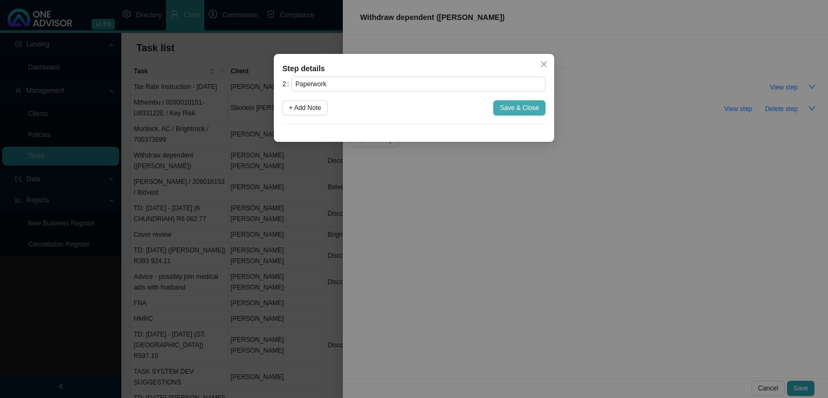
click at [517, 115] on button "Save & Close" at bounding box center [519, 107] width 52 height 15
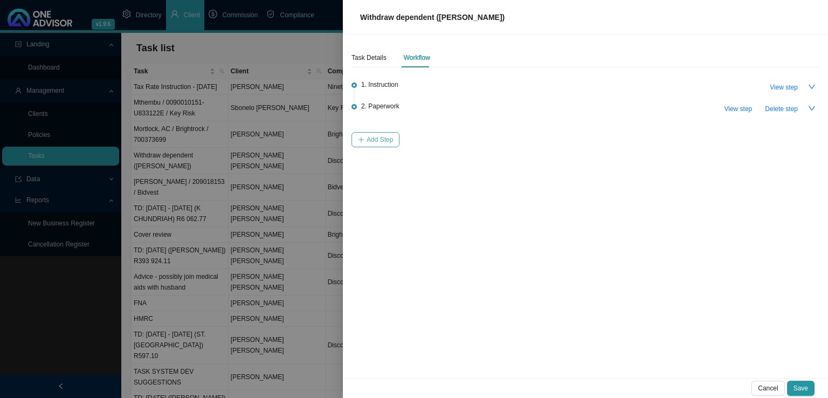
click at [381, 142] on span "Add Step" at bounding box center [380, 139] width 26 height 11
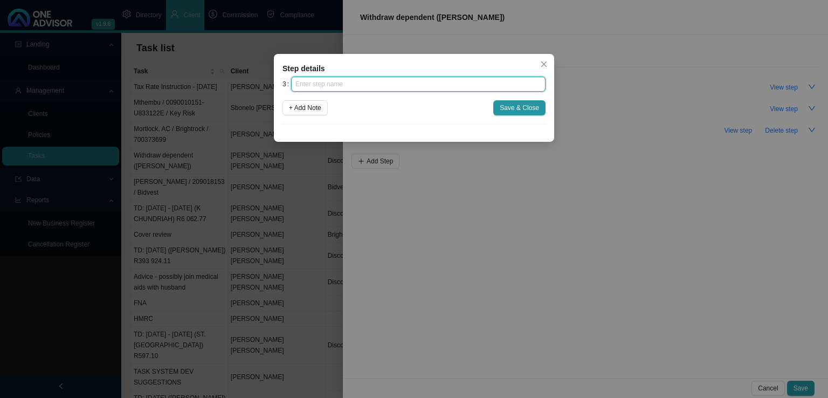
click at [360, 79] on input "text" at bounding box center [418, 84] width 255 height 15
type input "Submission"
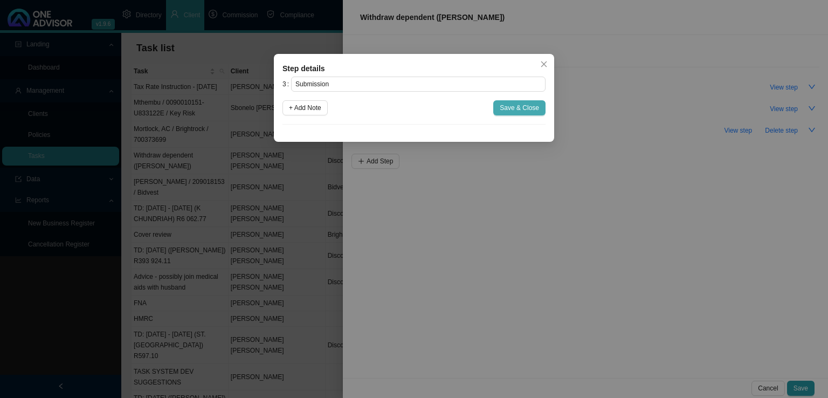
click at [518, 107] on span "Save & Close" at bounding box center [519, 107] width 39 height 11
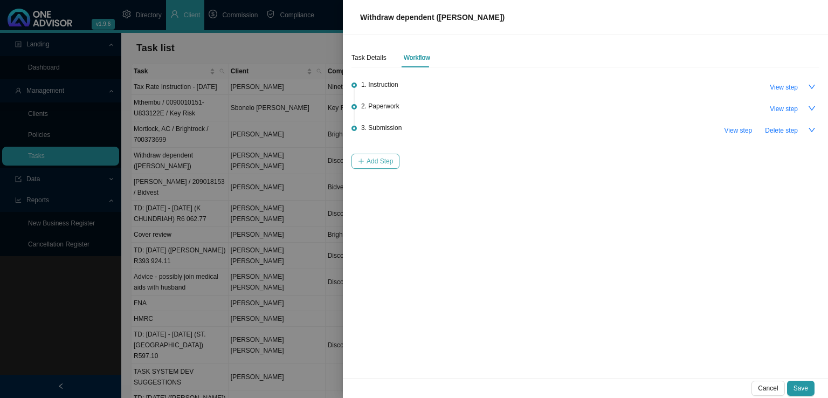
click at [359, 164] on button "Add Step" at bounding box center [376, 161] width 48 height 15
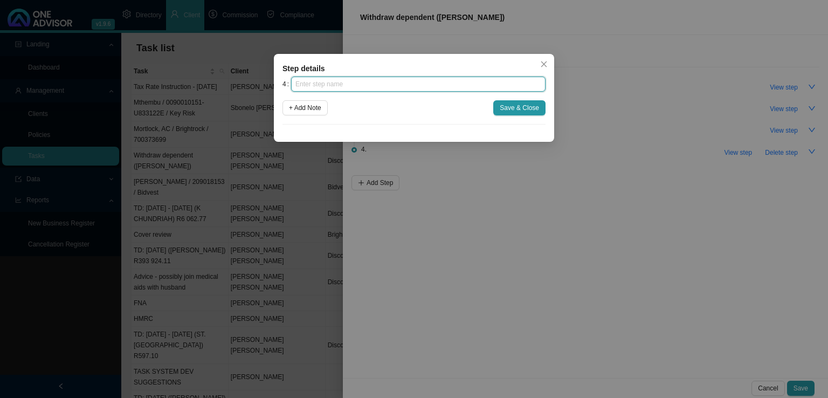
click at [359, 87] on input "text" at bounding box center [418, 84] width 255 height 15
type input "Confirmation of works done"
click at [541, 113] on button "Save & Close" at bounding box center [519, 107] width 52 height 15
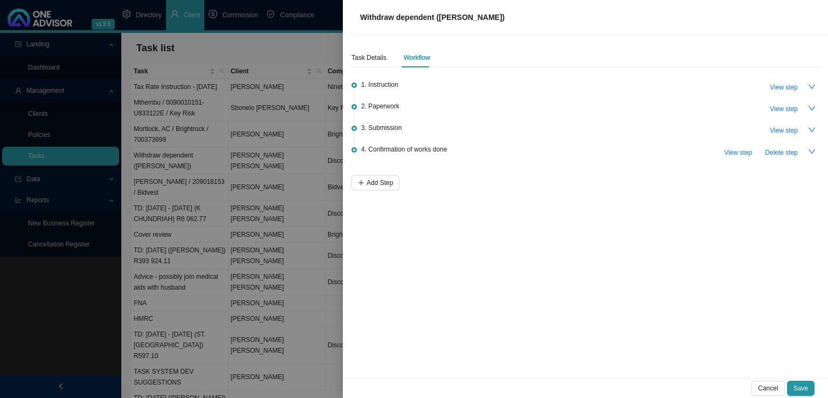
click at [802, 389] on span "Save" at bounding box center [801, 388] width 15 height 11
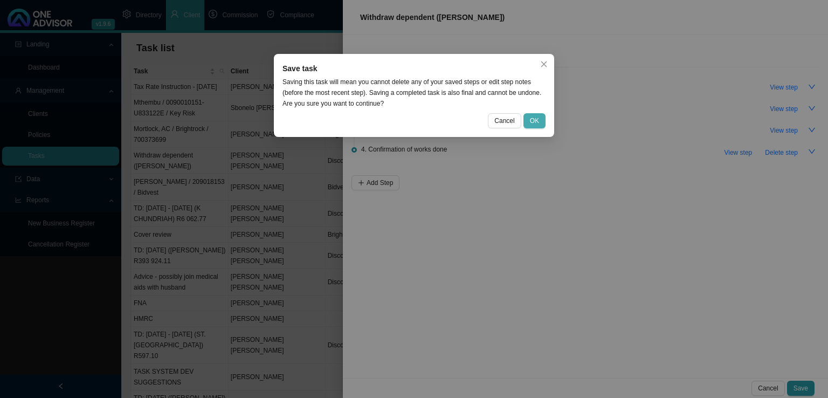
click at [529, 115] on button "OK" at bounding box center [535, 120] width 22 height 15
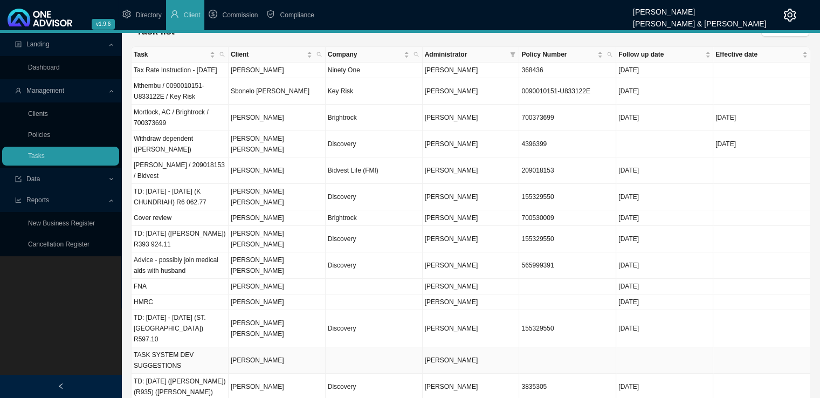
scroll to position [0, 0]
